Goal: Task Accomplishment & Management: Complete application form

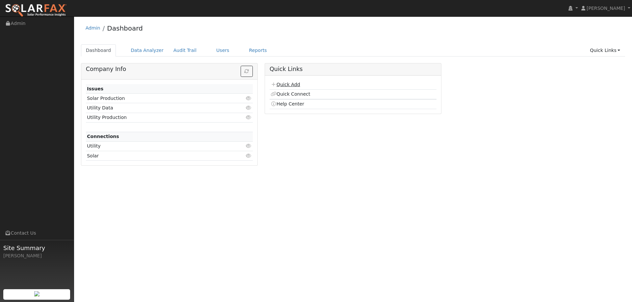
click at [290, 87] on link "Quick Add" at bounding box center [284, 84] width 29 height 5
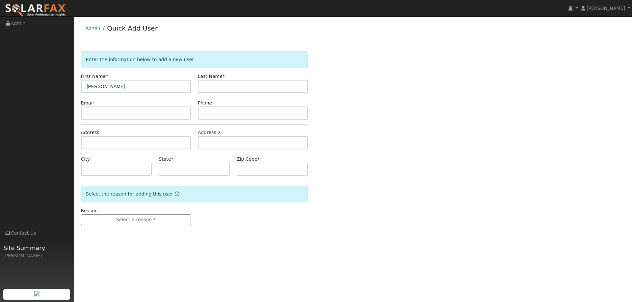
type input "[PERSON_NAME]"
paste input "[PERSON_NAME][EMAIL_ADDRESS][DOMAIN_NAME]"
type input "[PERSON_NAME][EMAIL_ADDRESS][DOMAIN_NAME]"
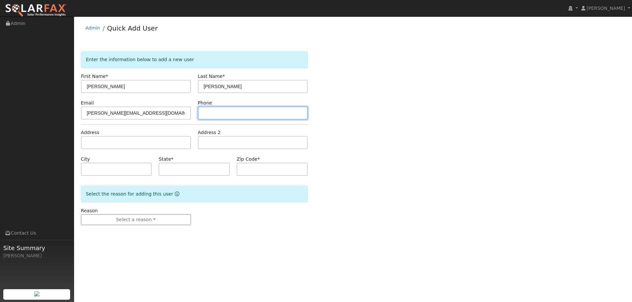
click at [244, 115] on input "text" at bounding box center [253, 113] width 110 height 13
paste input "[PHONE_NUMBER]"
type input "[PHONE_NUMBER]"
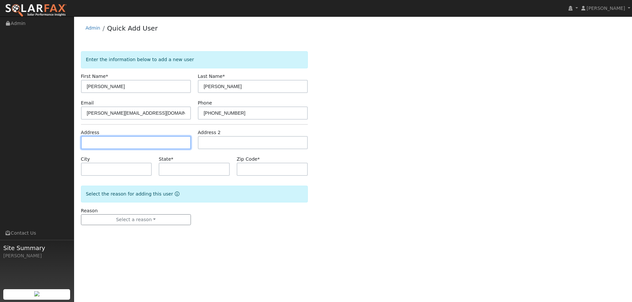
click at [154, 144] on input "text" at bounding box center [136, 142] width 110 height 13
paste input "6885 Thornhill Drive"
type input "6885 Thornhill Drive"
type input "Oakland"
type input "CA"
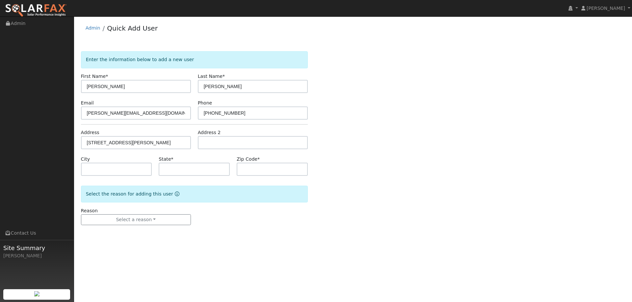
type input "94611"
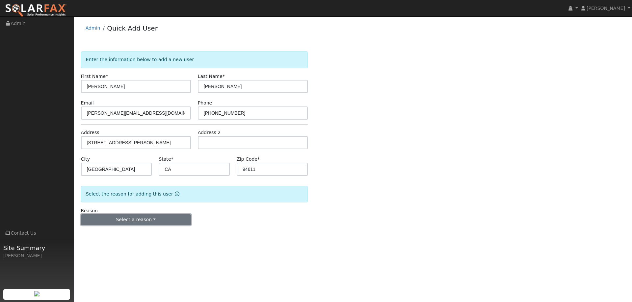
click at [154, 224] on button "Select a reason" at bounding box center [136, 219] width 110 height 11
click at [138, 232] on link "New lead" at bounding box center [117, 233] width 73 height 9
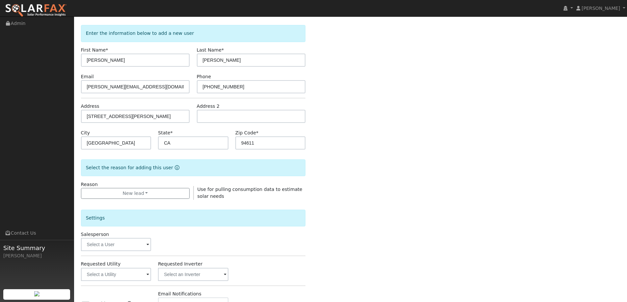
scroll to position [66, 0]
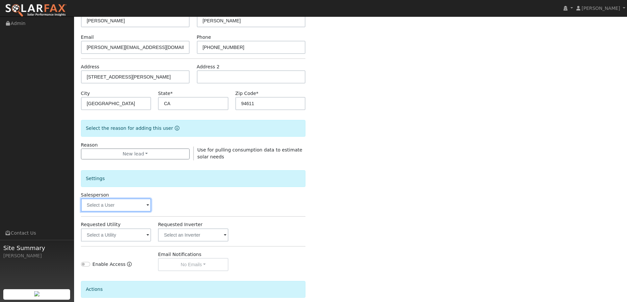
click at [136, 210] on input "text" at bounding box center [116, 205] width 70 height 13
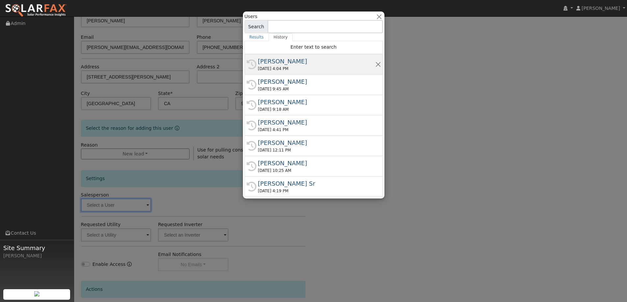
click at [283, 67] on div "10/02/2025 4:04 PM" at bounding box center [316, 69] width 117 height 6
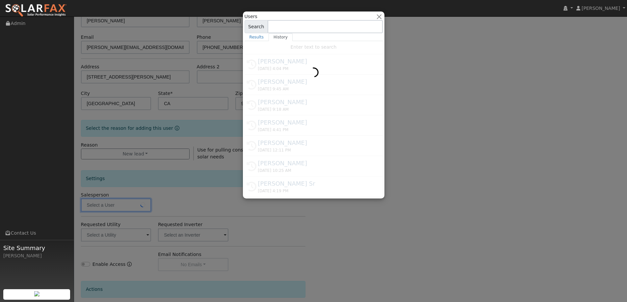
type input "Kelsey Commerford"
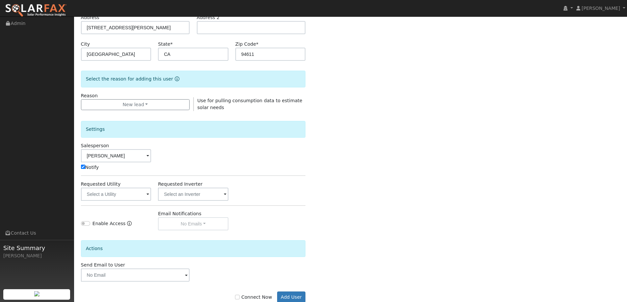
scroll to position [132, 0]
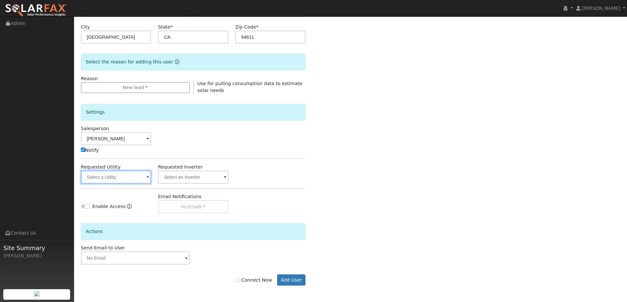
click at [132, 178] on input "text" at bounding box center [116, 177] width 70 height 13
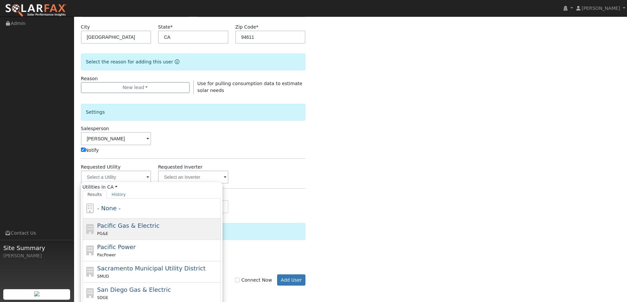
click at [141, 219] on div "Pacific Gas & Electric PG&E" at bounding box center [152, 229] width 138 height 21
type input "Pacific Gas & Electric"
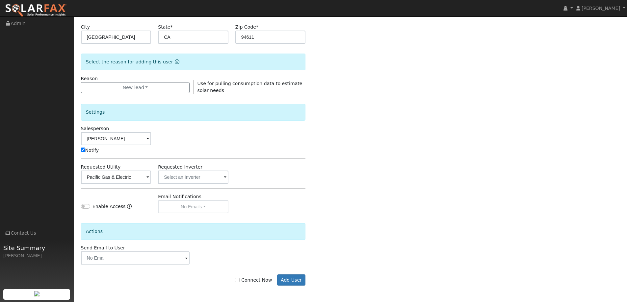
click at [246, 281] on label "Connect Now" at bounding box center [253, 280] width 37 height 7
click at [239, 281] on input "Connect Now" at bounding box center [237, 280] width 5 height 5
checkbox input "true"
click at [294, 282] on button "Add User" at bounding box center [291, 280] width 29 height 11
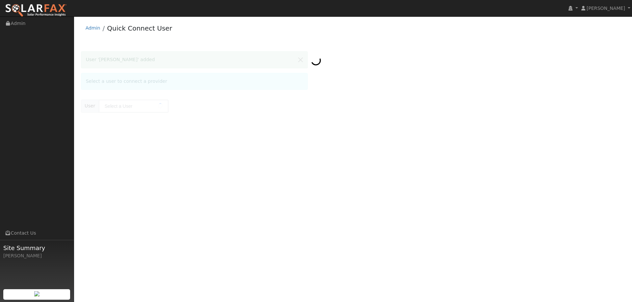
type input "Marianne Lam"
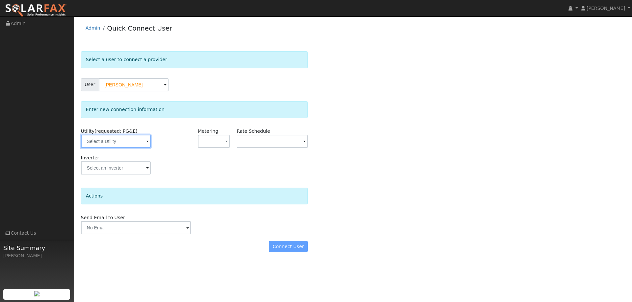
click at [140, 141] on input "text" at bounding box center [116, 141] width 70 height 13
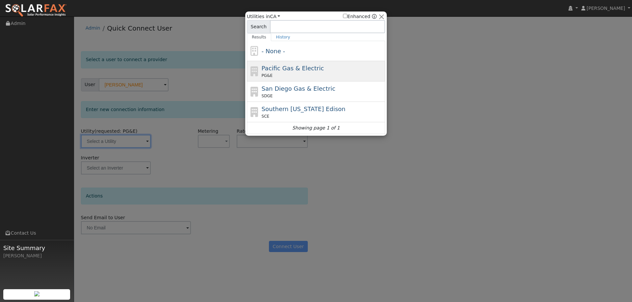
click at [320, 72] on div "Pacific Gas & Electric PG&E" at bounding box center [322, 71] width 122 height 15
type input "PG&E"
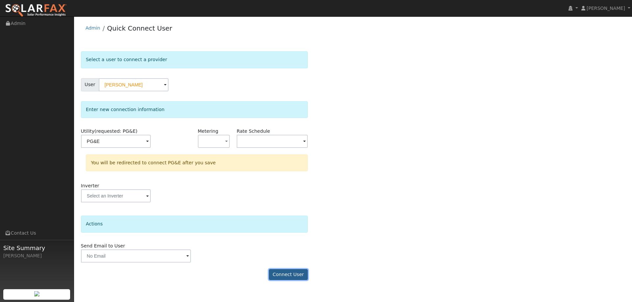
click at [300, 280] on button "Connect User" at bounding box center [288, 274] width 39 height 11
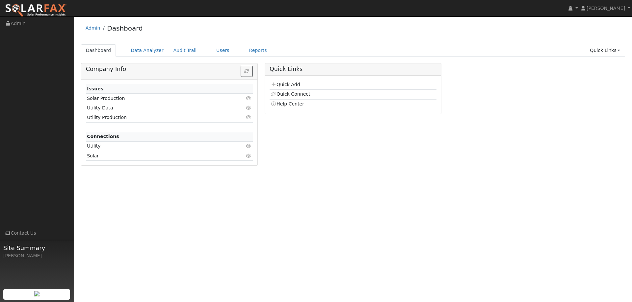
click at [277, 95] on link "Quick Connect" at bounding box center [289, 93] width 39 height 5
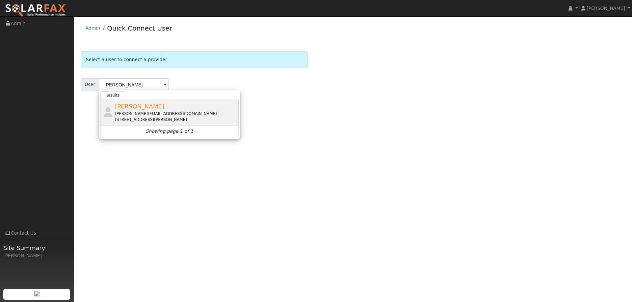
click at [134, 108] on span "[PERSON_NAME]" at bounding box center [139, 106] width 49 height 7
type input "[PERSON_NAME]"
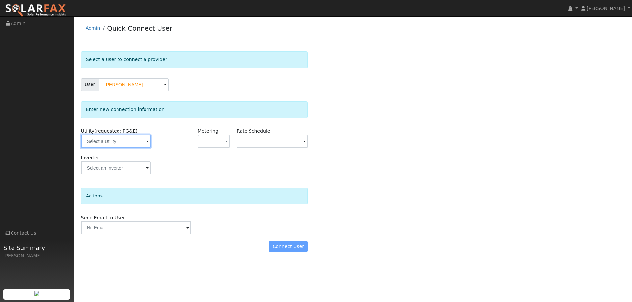
click at [127, 143] on input "text" at bounding box center [116, 141] width 70 height 13
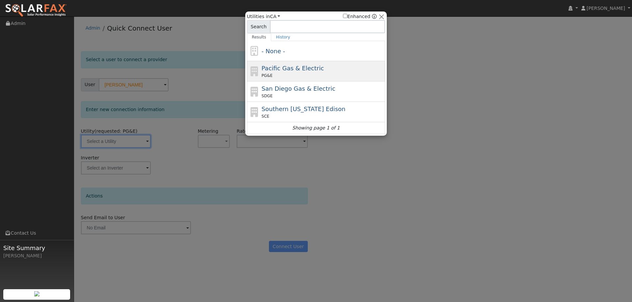
click at [280, 72] on span "Pacific Gas & Electric" at bounding box center [292, 68] width 62 height 7
type input "PG&E"
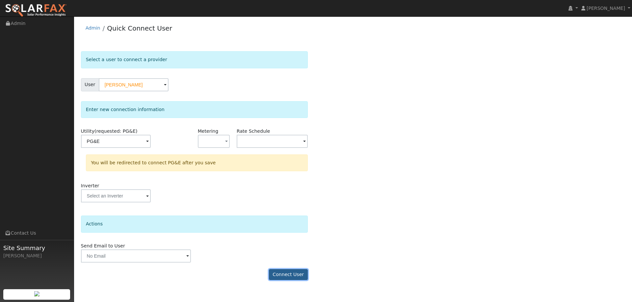
click at [296, 272] on button "Connect User" at bounding box center [288, 274] width 39 height 11
